Goal: Task Accomplishment & Management: Use online tool/utility

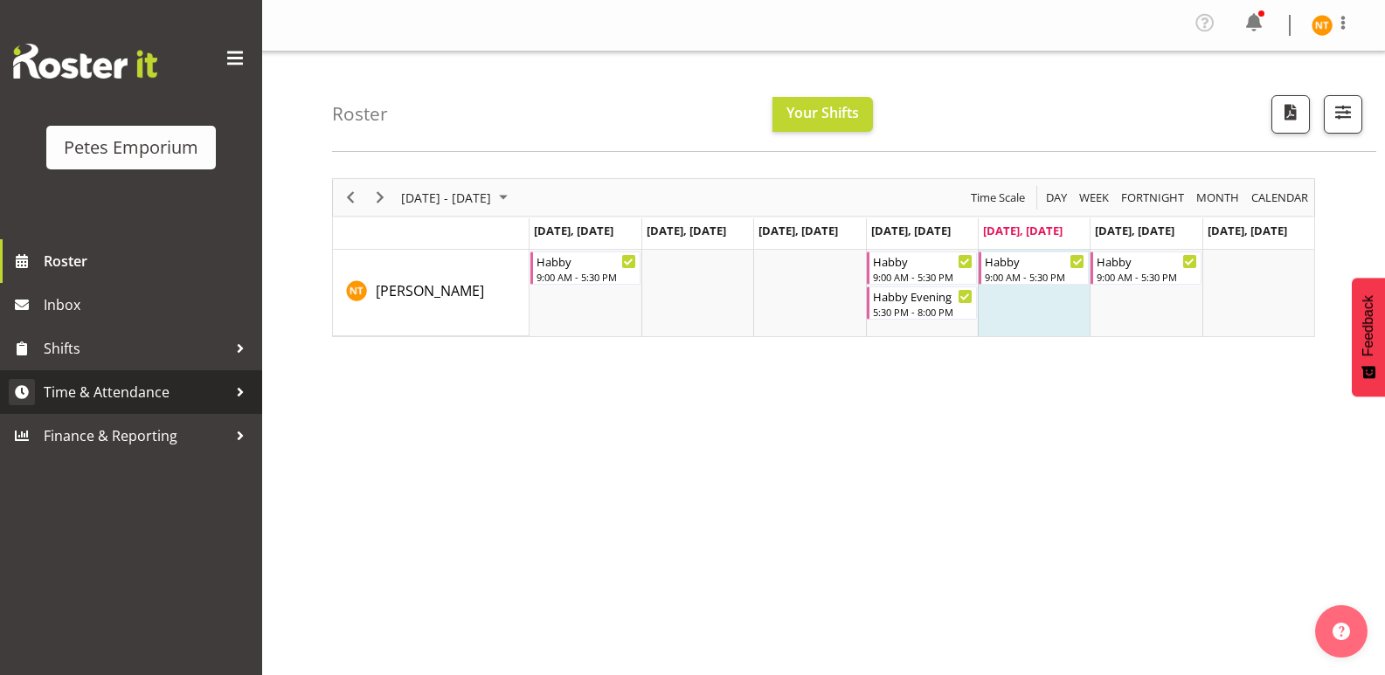
click at [103, 384] on span "Time & Attendance" at bounding box center [135, 392] width 183 height 26
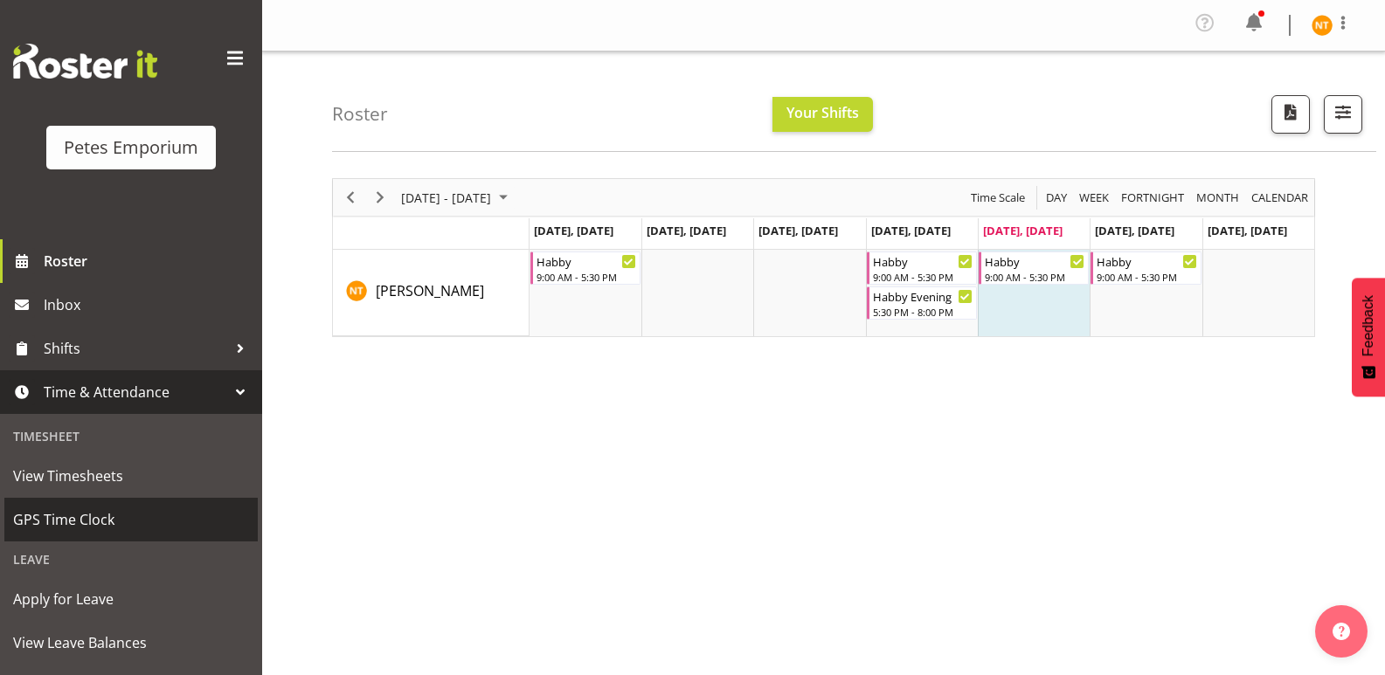
click at [69, 508] on span "GPS Time Clock" at bounding box center [131, 520] width 236 height 26
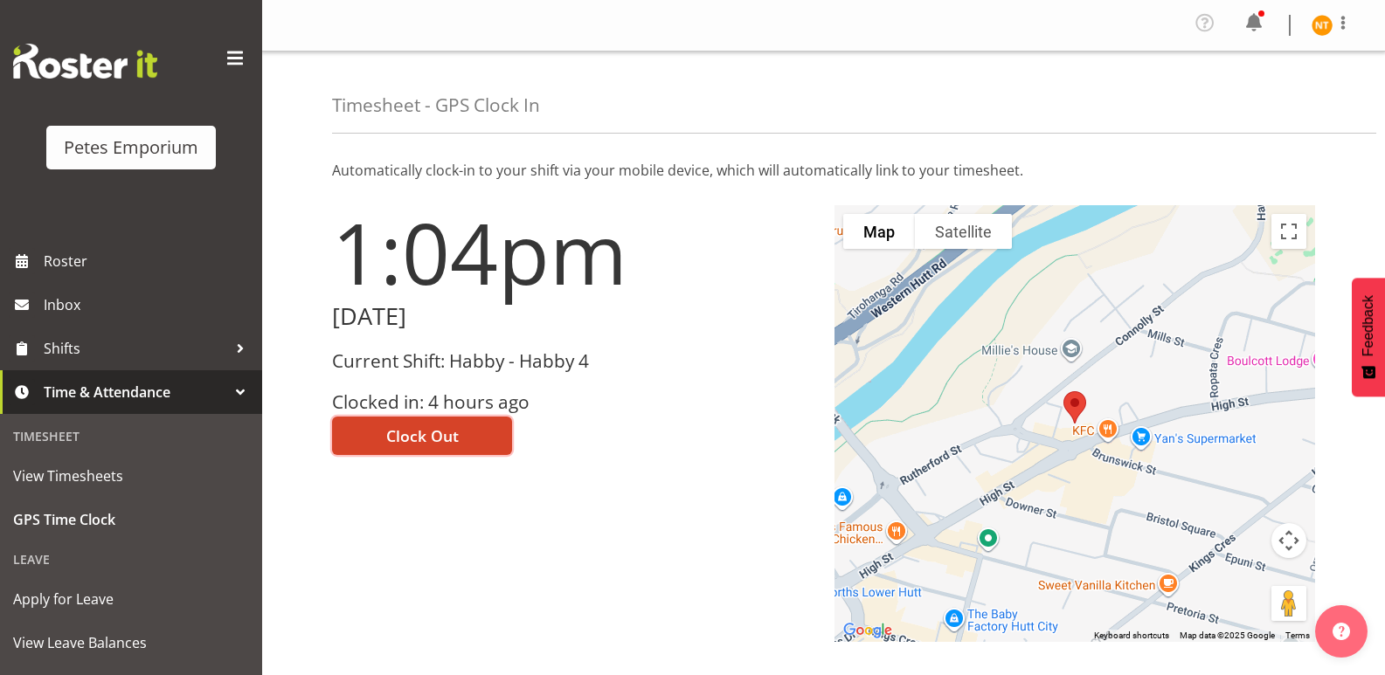
click at [408, 434] on span "Clock Out" at bounding box center [422, 436] width 73 height 23
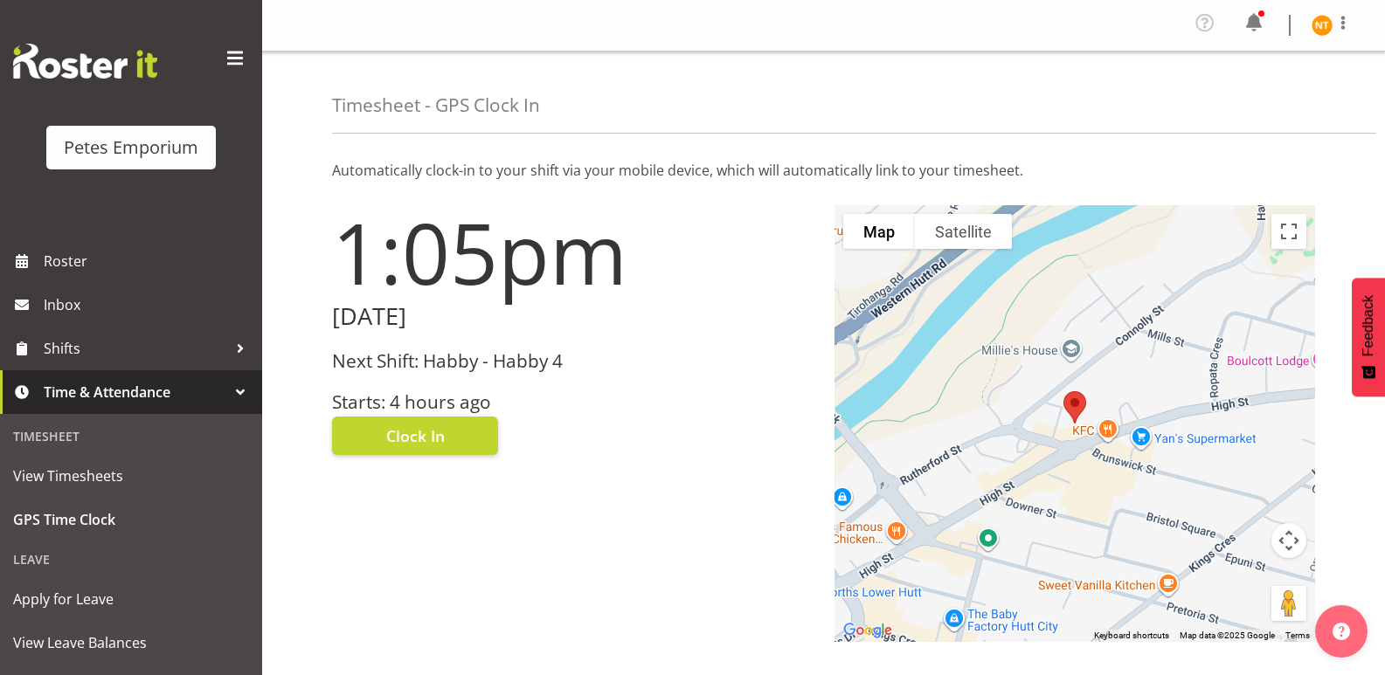
click at [1322, 29] on img at bounding box center [1321, 25] width 21 height 21
click at [1259, 96] on link "Log Out" at bounding box center [1270, 95] width 168 height 31
